Goal: Task Accomplishment & Management: Use online tool/utility

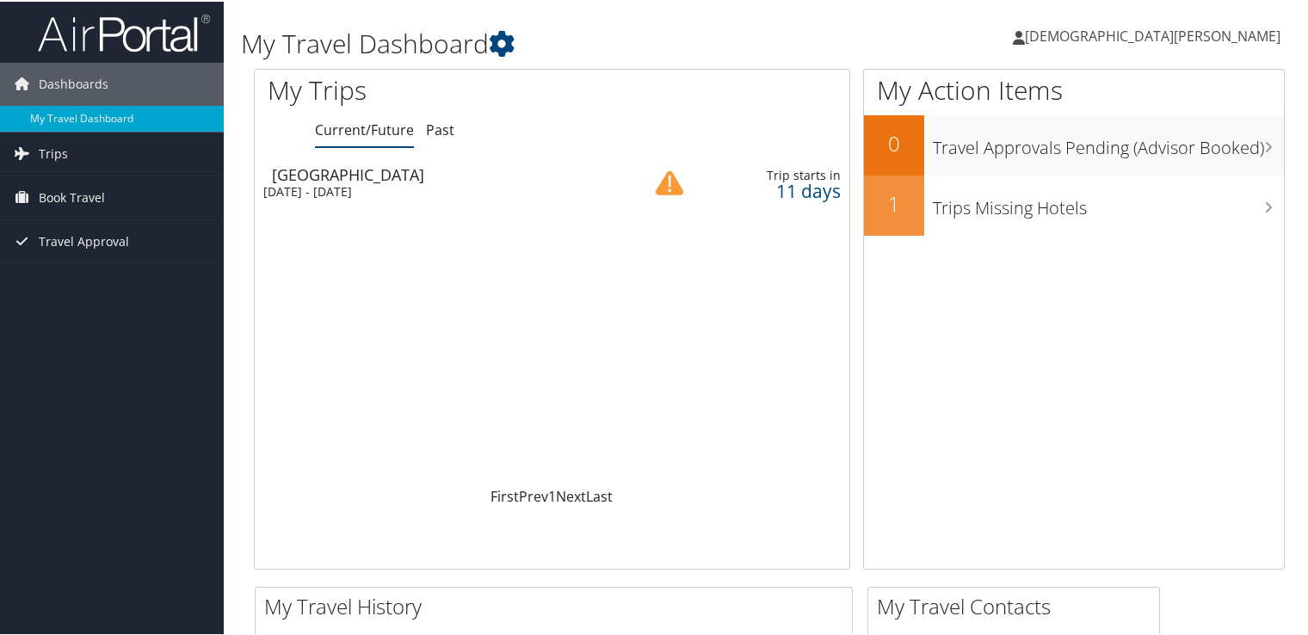
click at [293, 179] on div "Zurich" at bounding box center [446, 172] width 348 height 15
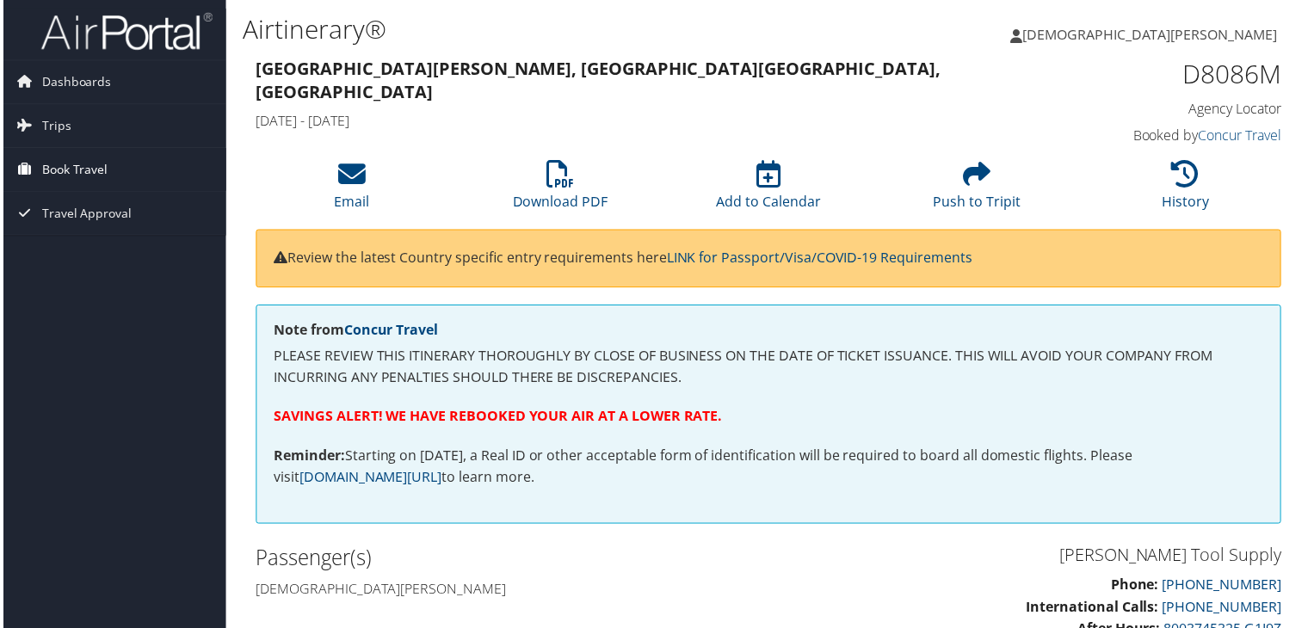
click at [124, 175] on link "Book Travel" at bounding box center [112, 170] width 224 height 43
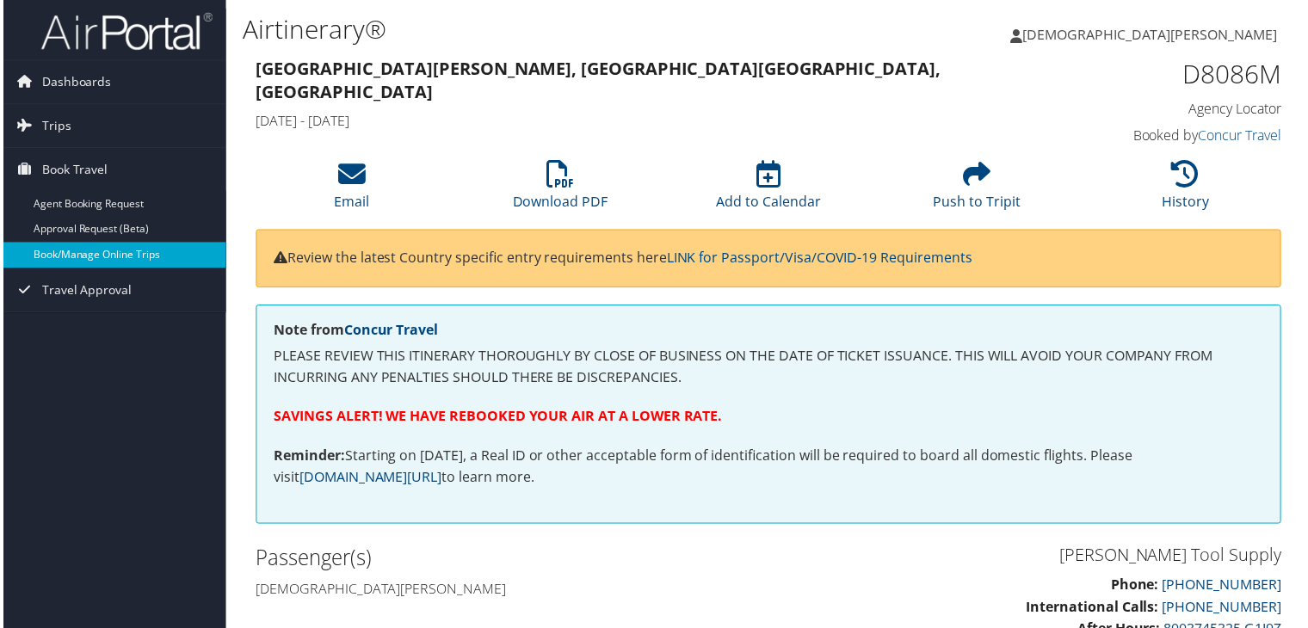
click at [119, 257] on link "Book/Manage Online Trips" at bounding box center [112, 257] width 224 height 26
